Goal: Information Seeking & Learning: Learn about a topic

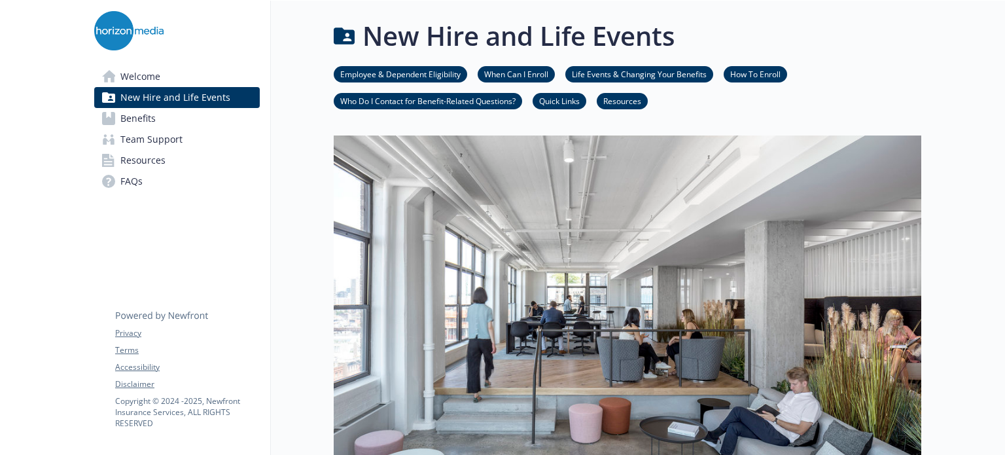
click at [163, 96] on span "New Hire and Life Events" at bounding box center [175, 97] width 110 height 21
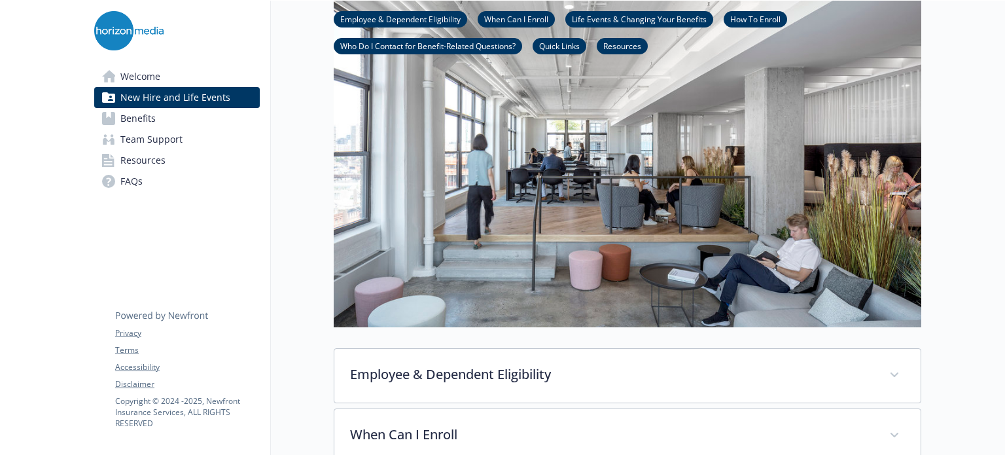
scroll to position [393, 0]
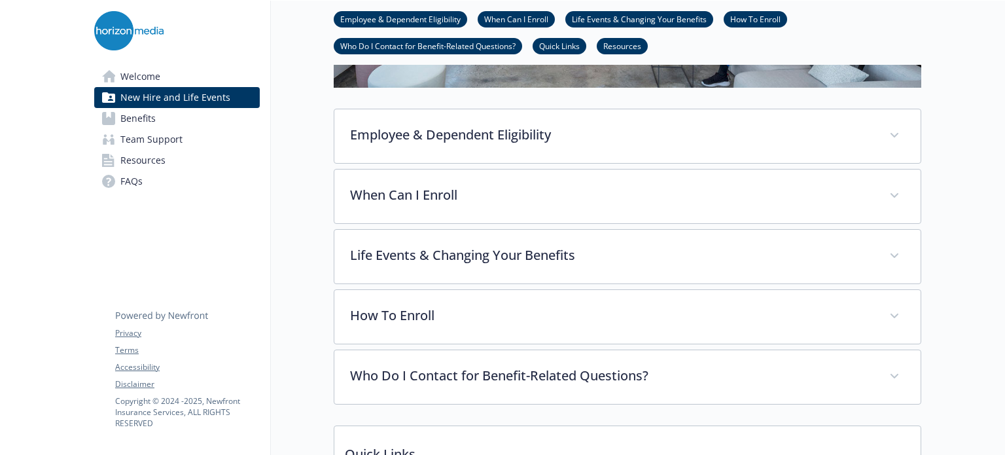
click at [160, 80] on link "Welcome" at bounding box center [177, 76] width 166 height 21
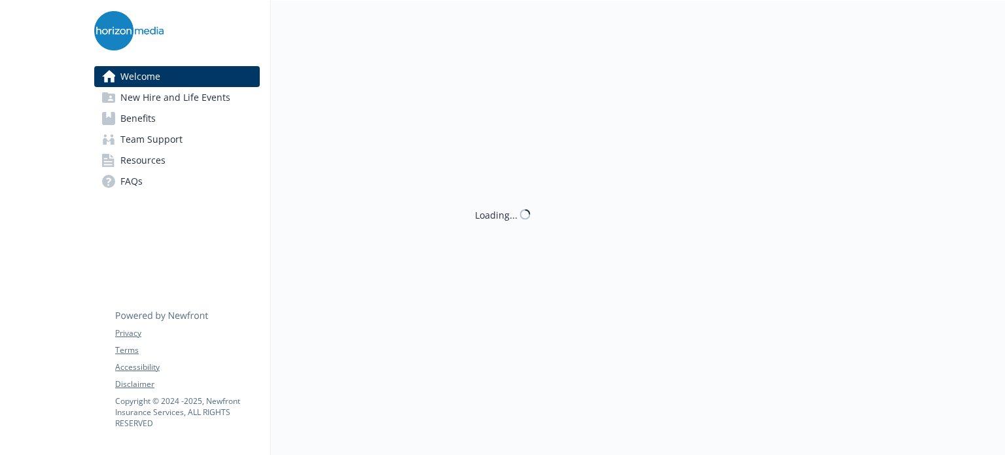
scroll to position [393, 0]
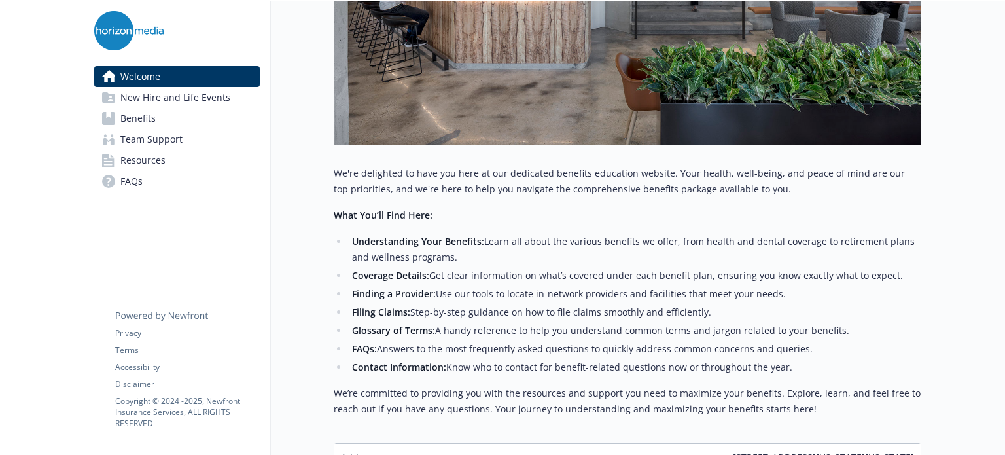
click at [137, 164] on span "Resources" at bounding box center [142, 160] width 45 height 21
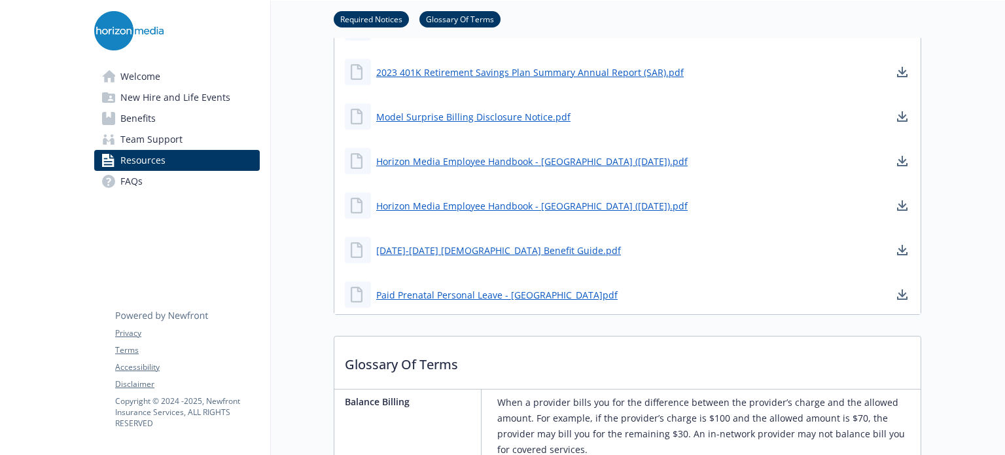
scroll to position [851, 0]
click at [156, 103] on span "New Hire and Life Events" at bounding box center [175, 97] width 110 height 21
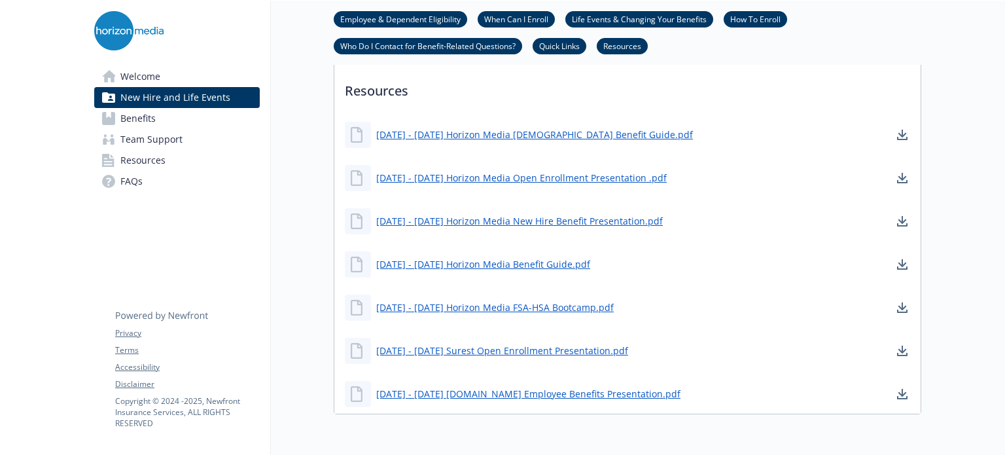
click at [174, 92] on span "New Hire and Life Events" at bounding box center [175, 97] width 110 height 21
click at [491, 263] on link "[DATE] - [DATE] Horizon Media Benefit Guide.pdf" at bounding box center [484, 264] width 217 height 16
click at [126, 159] on span "Resources" at bounding box center [142, 160] width 45 height 21
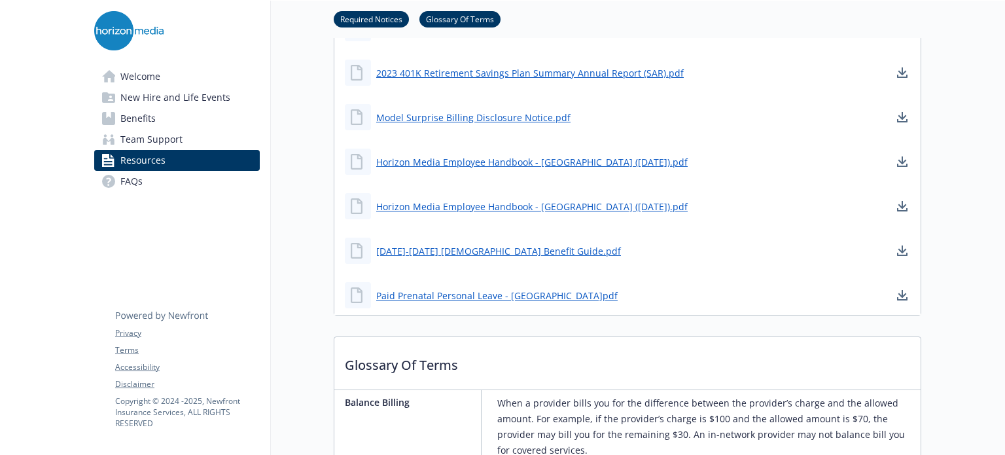
click at [128, 181] on span "FAQs" at bounding box center [131, 181] width 22 height 21
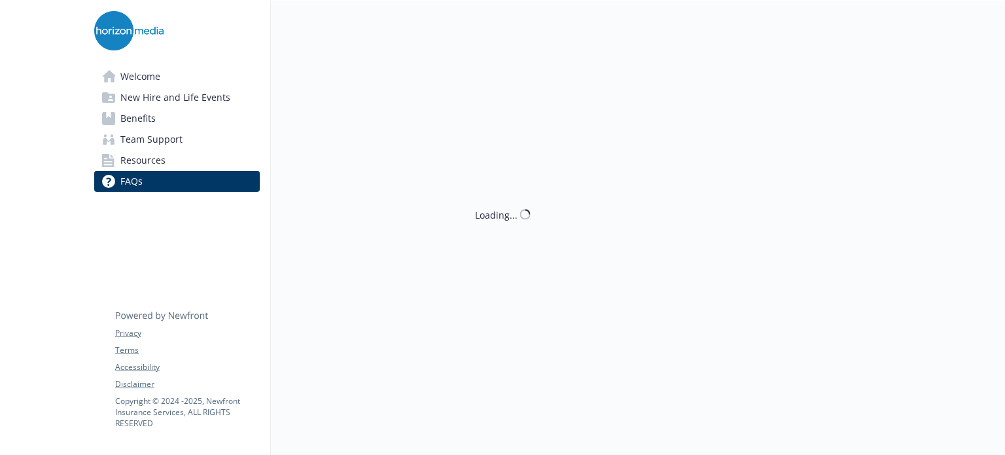
scroll to position [851, 0]
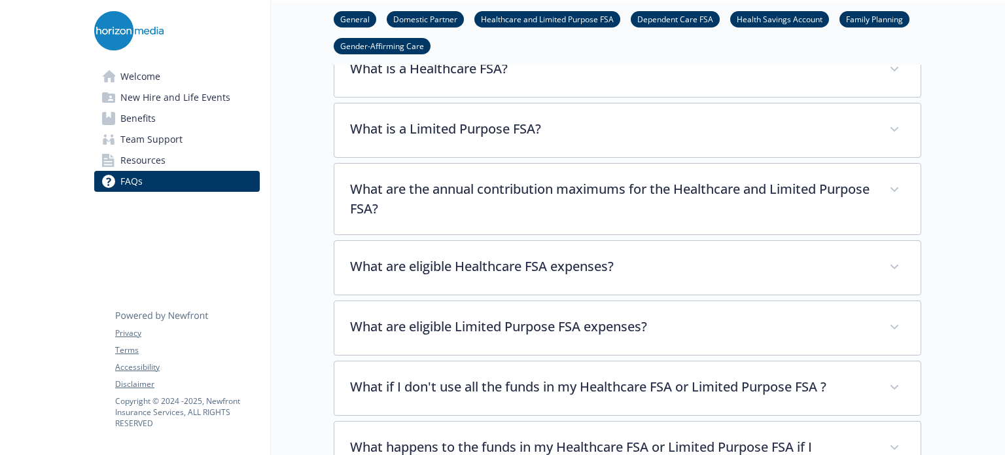
click at [866, 23] on link "Family Planning" at bounding box center [874, 18] width 70 height 12
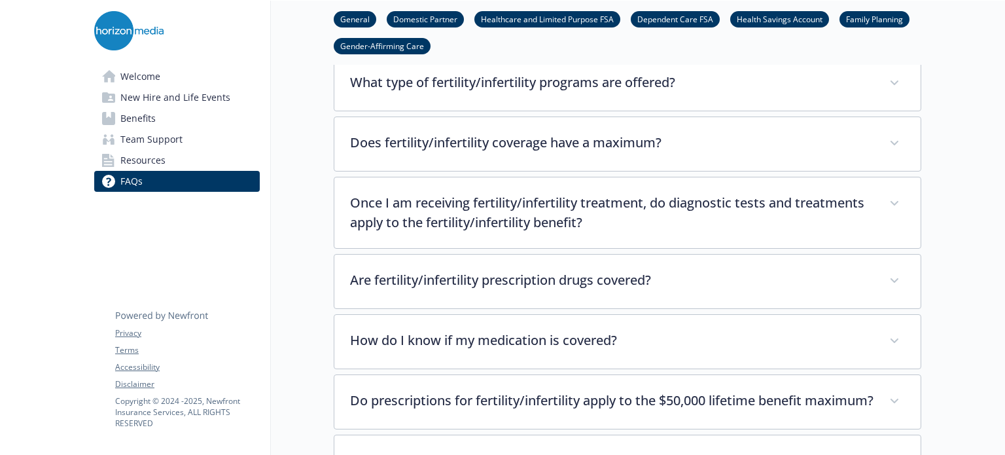
scroll to position [3577, 10]
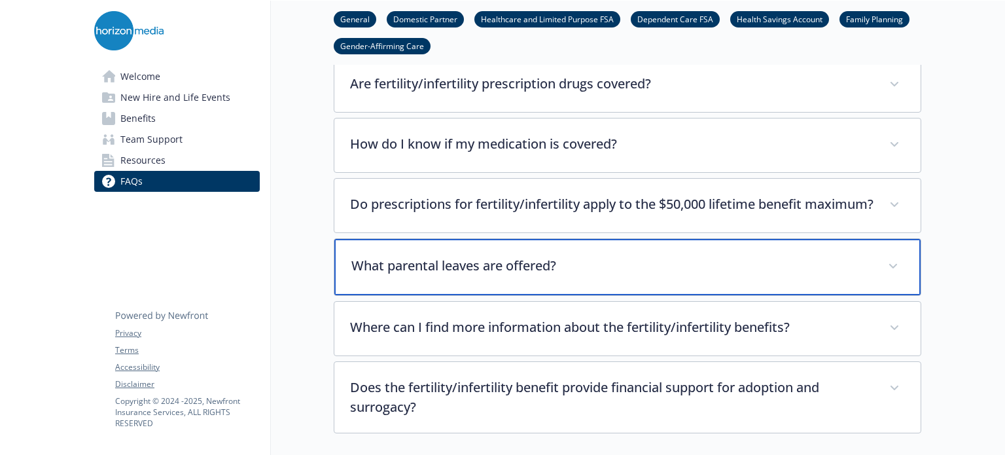
click at [673, 262] on div "What parental leaves are offered?" at bounding box center [627, 267] width 586 height 56
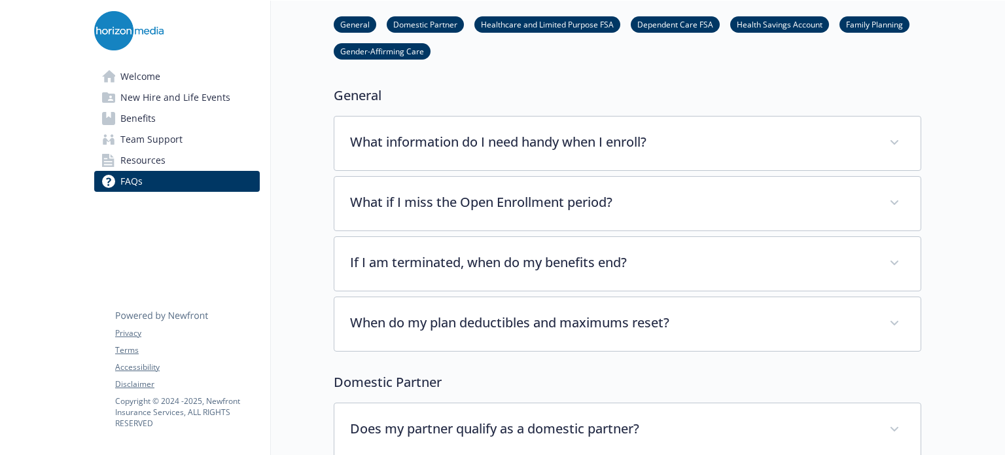
scroll to position [0, 10]
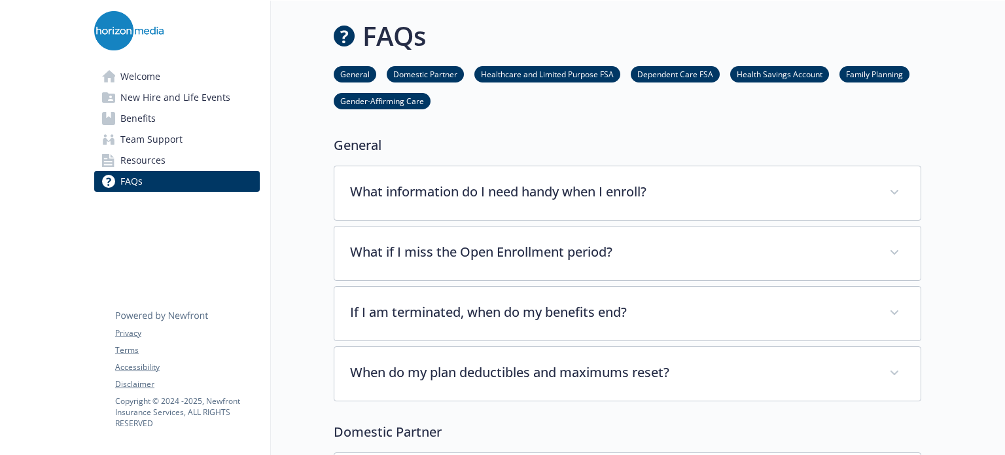
click at [120, 185] on span "FAQs" at bounding box center [131, 181] width 22 height 21
click at [347, 75] on link "General" at bounding box center [355, 73] width 43 height 12
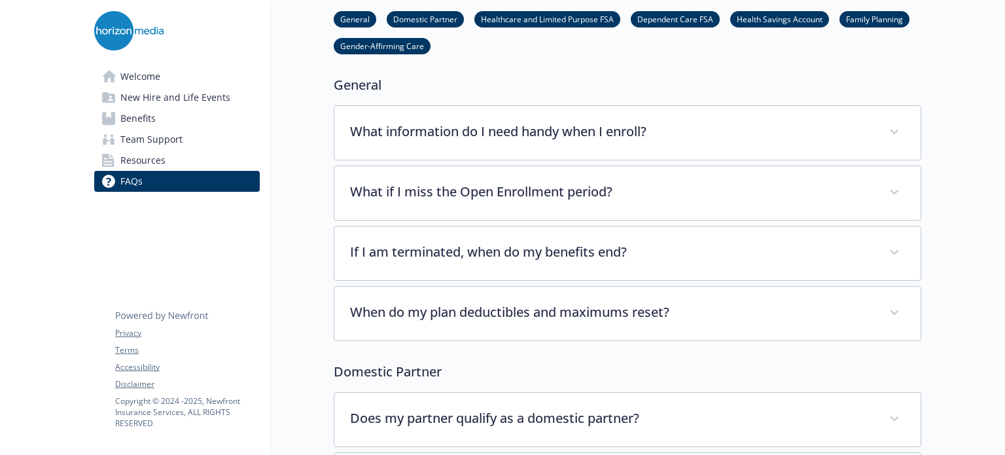
scroll to position [68, 10]
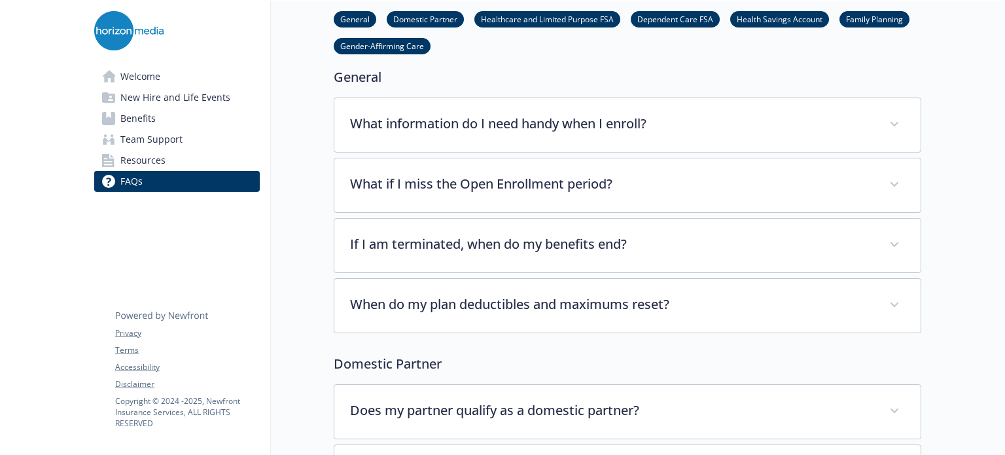
click at [105, 185] on link "FAQs" at bounding box center [177, 181] width 166 height 21
click at [120, 184] on span "FAQs" at bounding box center [131, 181] width 22 height 21
click at [120, 74] on span "Welcome" at bounding box center [140, 76] width 40 height 21
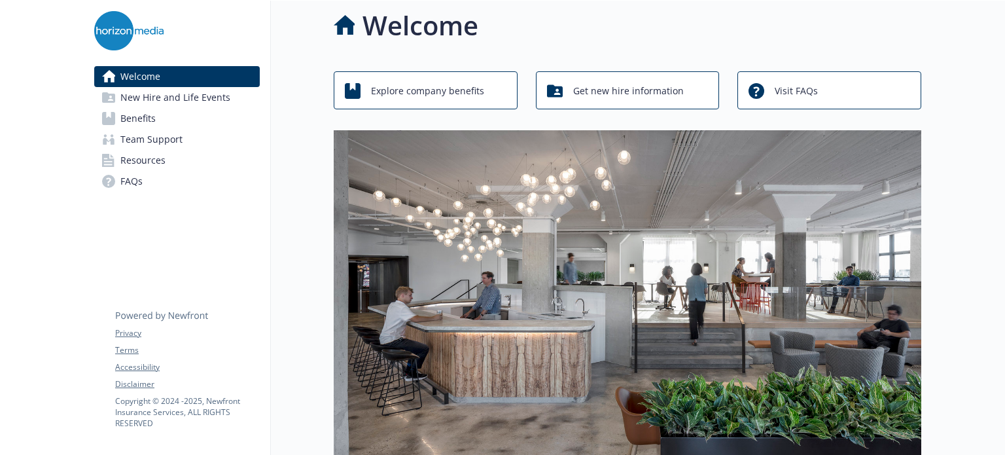
scroll to position [68, 10]
